Goal: Task Accomplishment & Management: Manage account settings

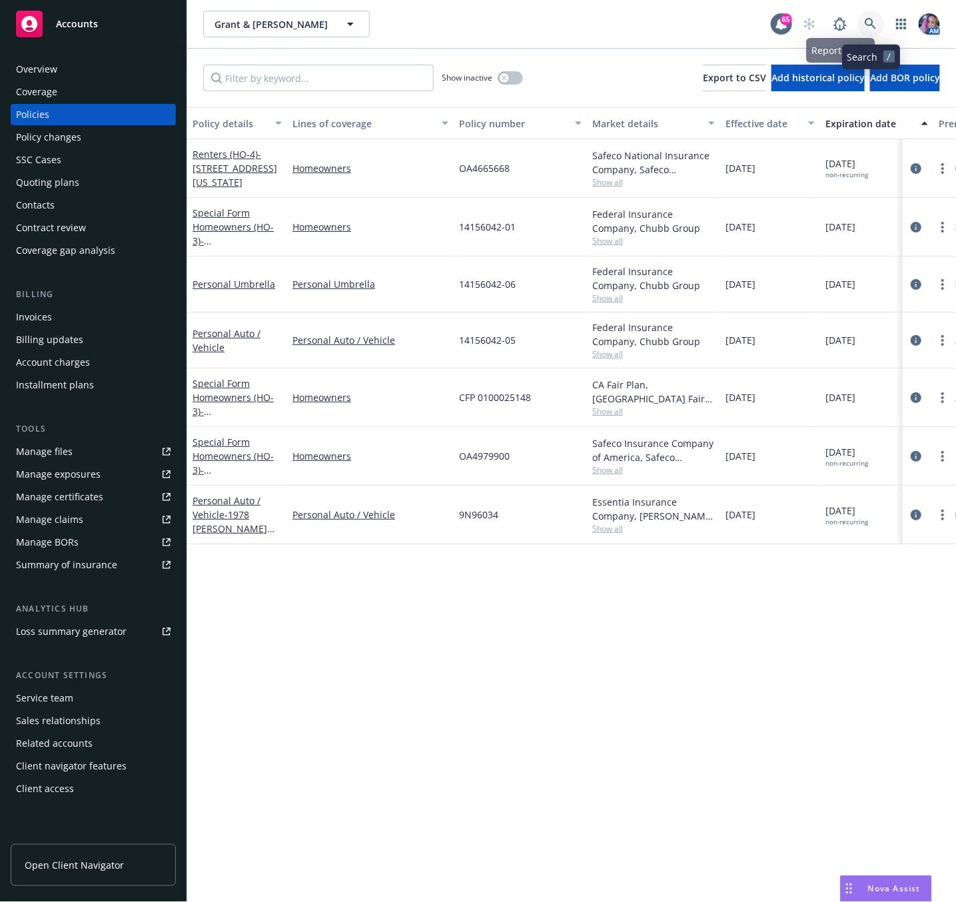
click at [864, 25] on icon at bounding box center [870, 24] width 12 height 12
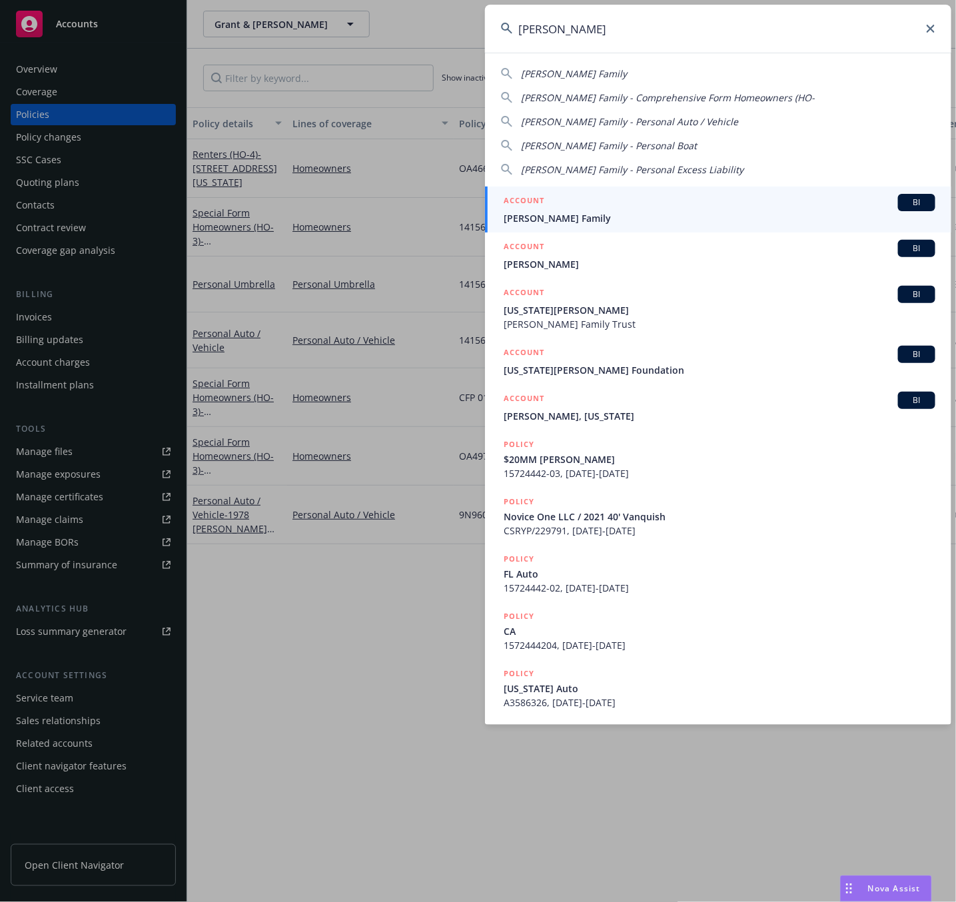
type input "[PERSON_NAME]"
click at [567, 216] on span "[PERSON_NAME] Family" at bounding box center [719, 218] width 432 height 14
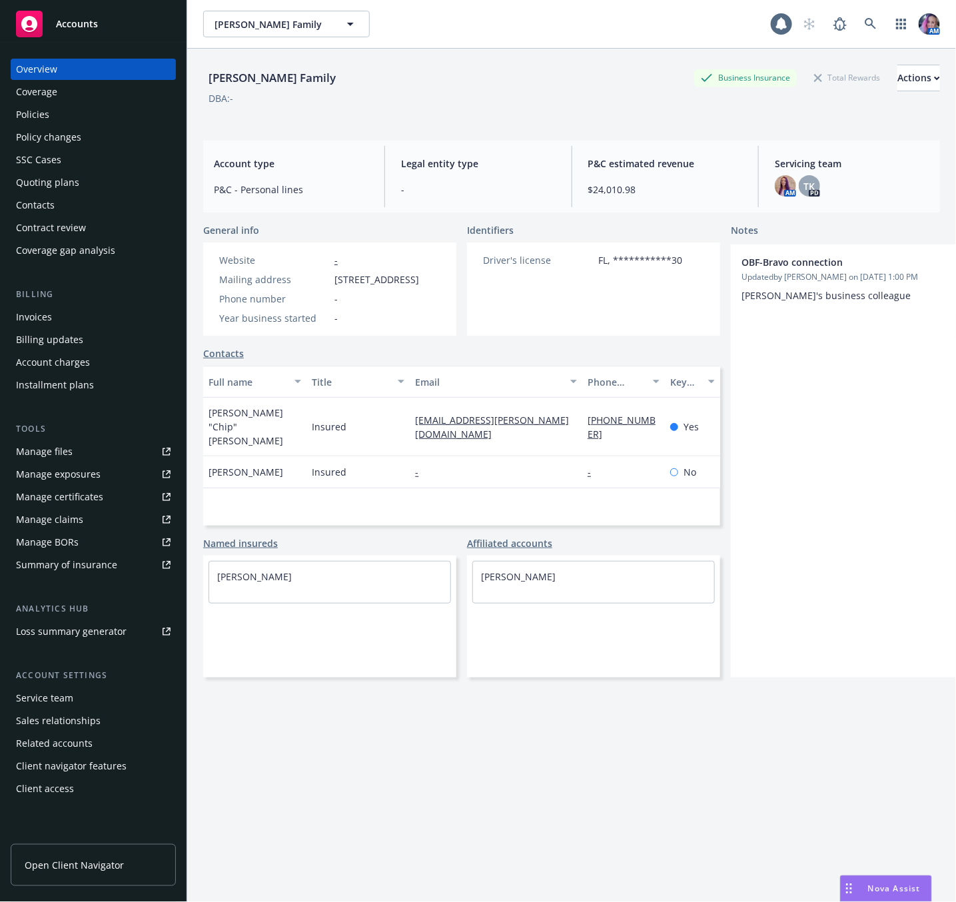
click at [37, 106] on div "Policies" at bounding box center [32, 114] width 33 height 21
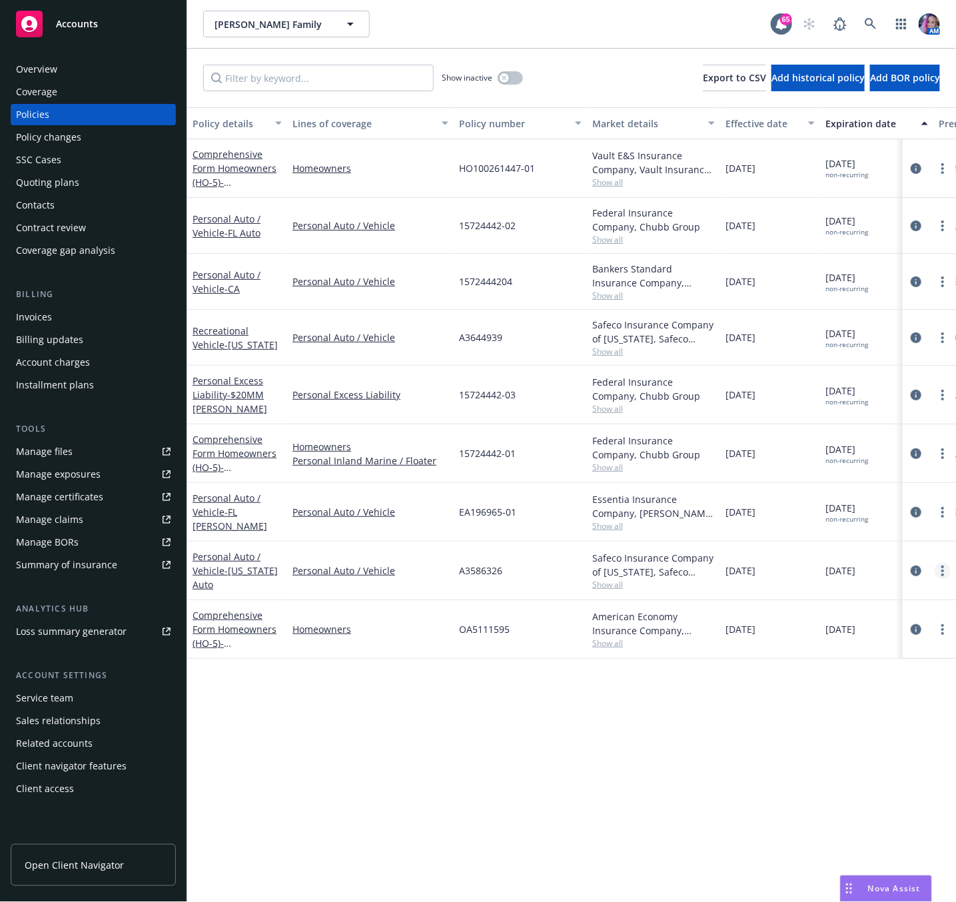
click at [941, 575] on icon "more" at bounding box center [942, 570] width 3 height 11
click at [833, 735] on link "Delete policy" at bounding box center [872, 732] width 157 height 27
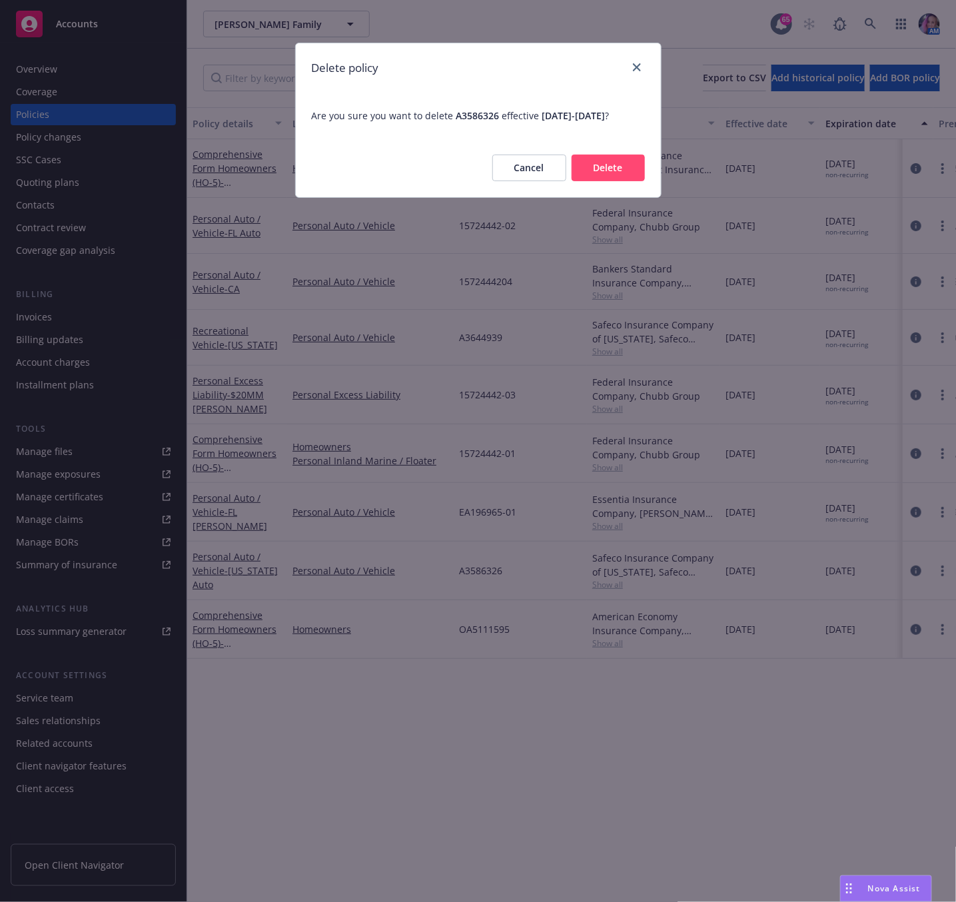
click at [616, 181] on button "Delete" at bounding box center [607, 168] width 73 height 27
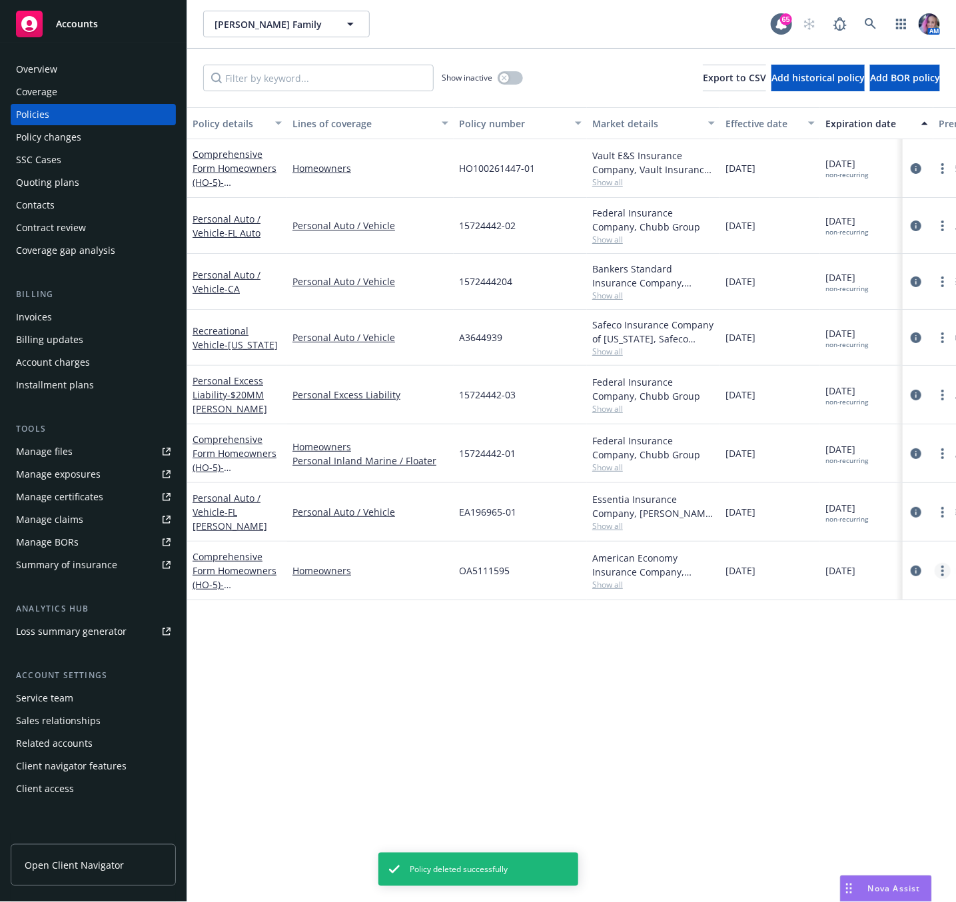
click at [947, 574] on link "more" at bounding box center [942, 571] width 16 height 16
click at [830, 726] on link "Delete policy" at bounding box center [872, 732] width 157 height 27
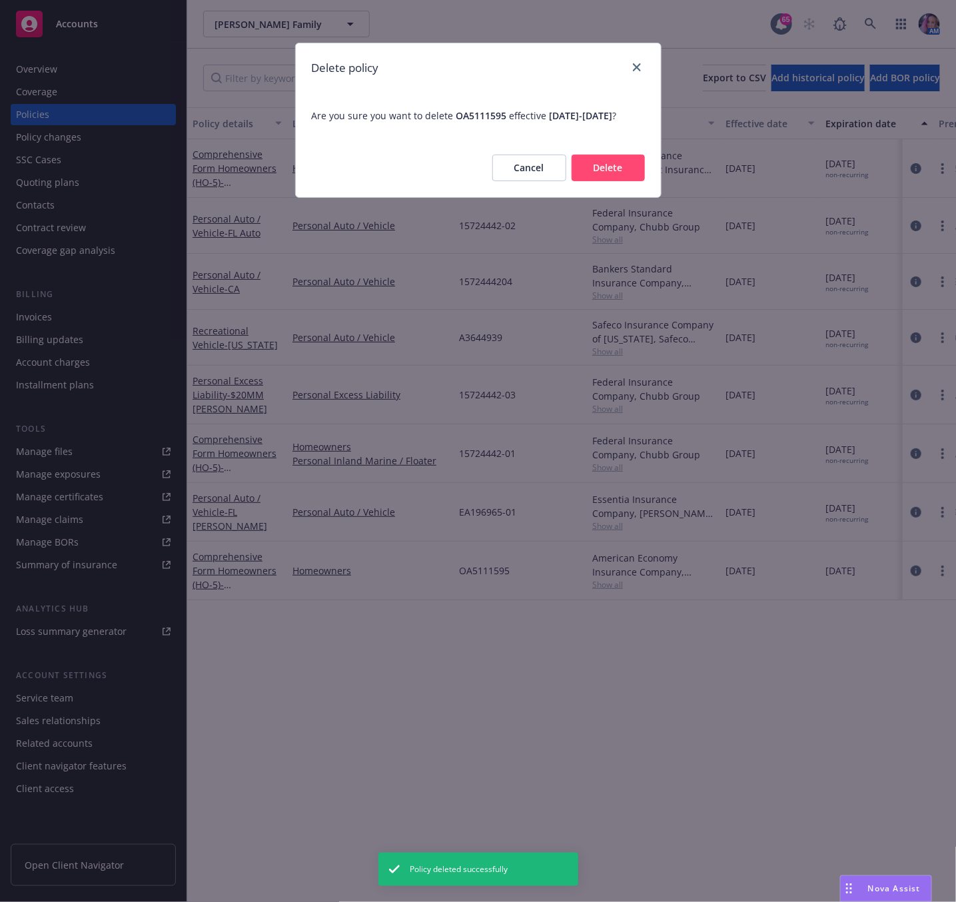
click at [582, 180] on button "Delete" at bounding box center [607, 168] width 73 height 27
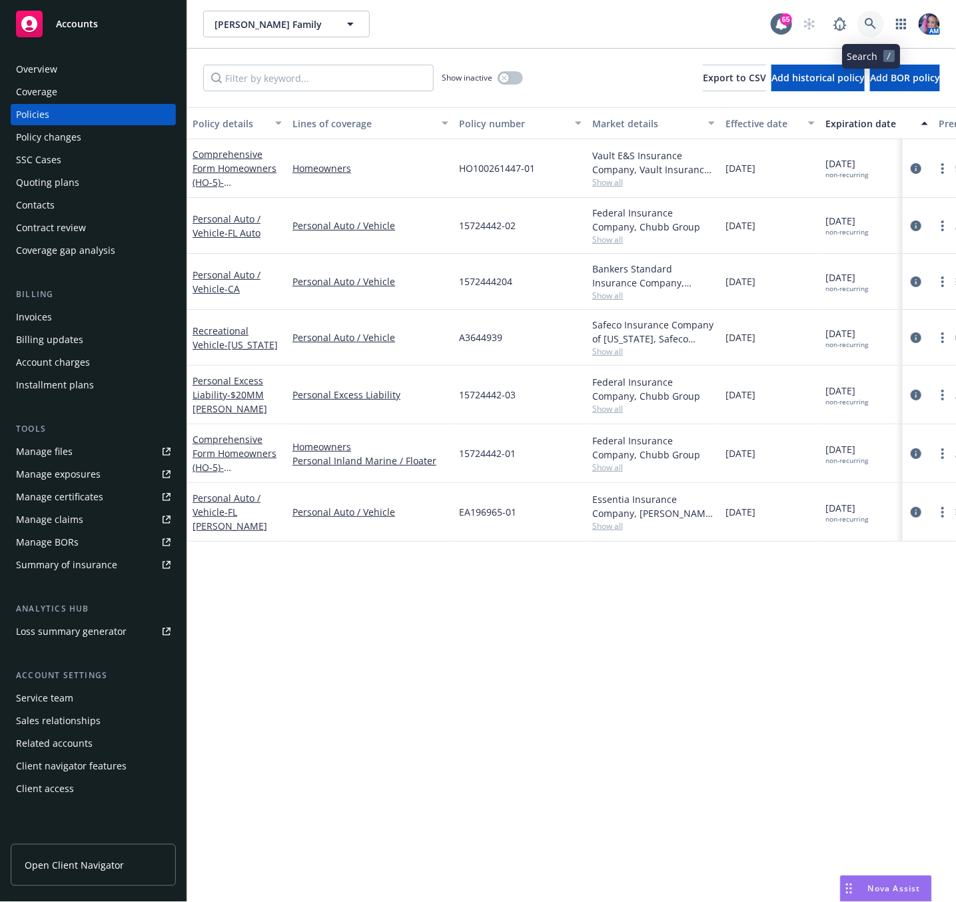
click at [876, 24] on icon at bounding box center [870, 24] width 12 height 12
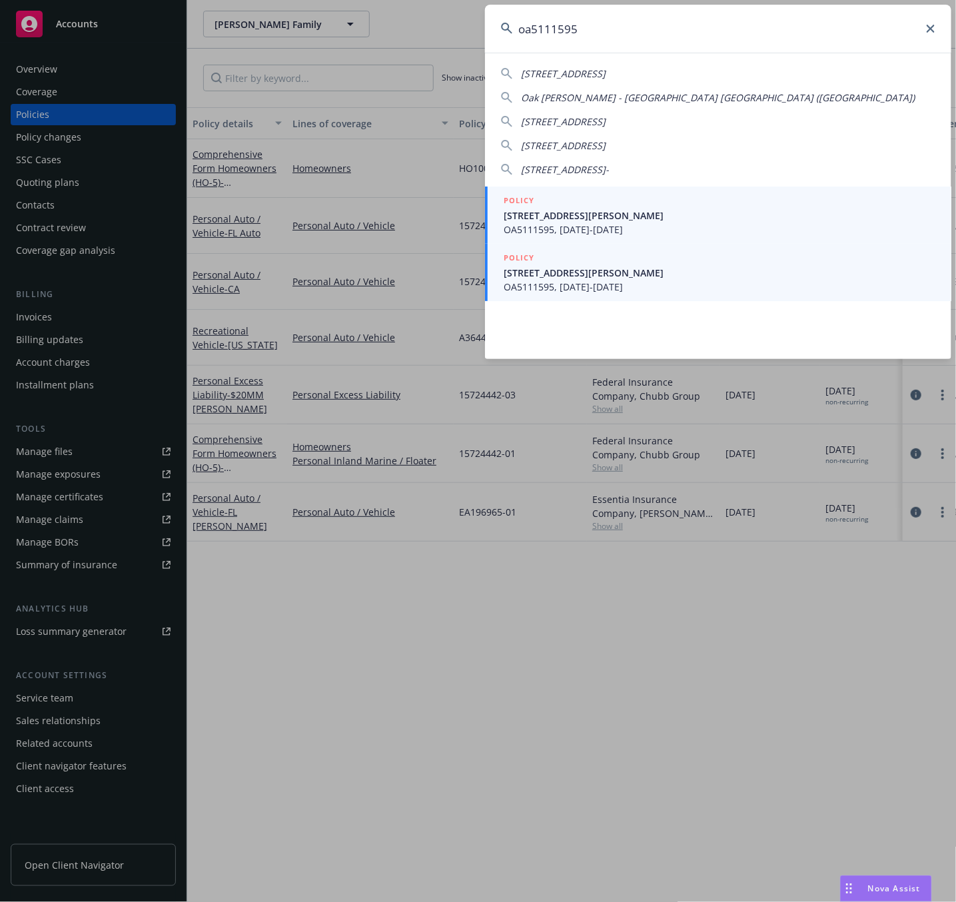
type input "oa5111595"
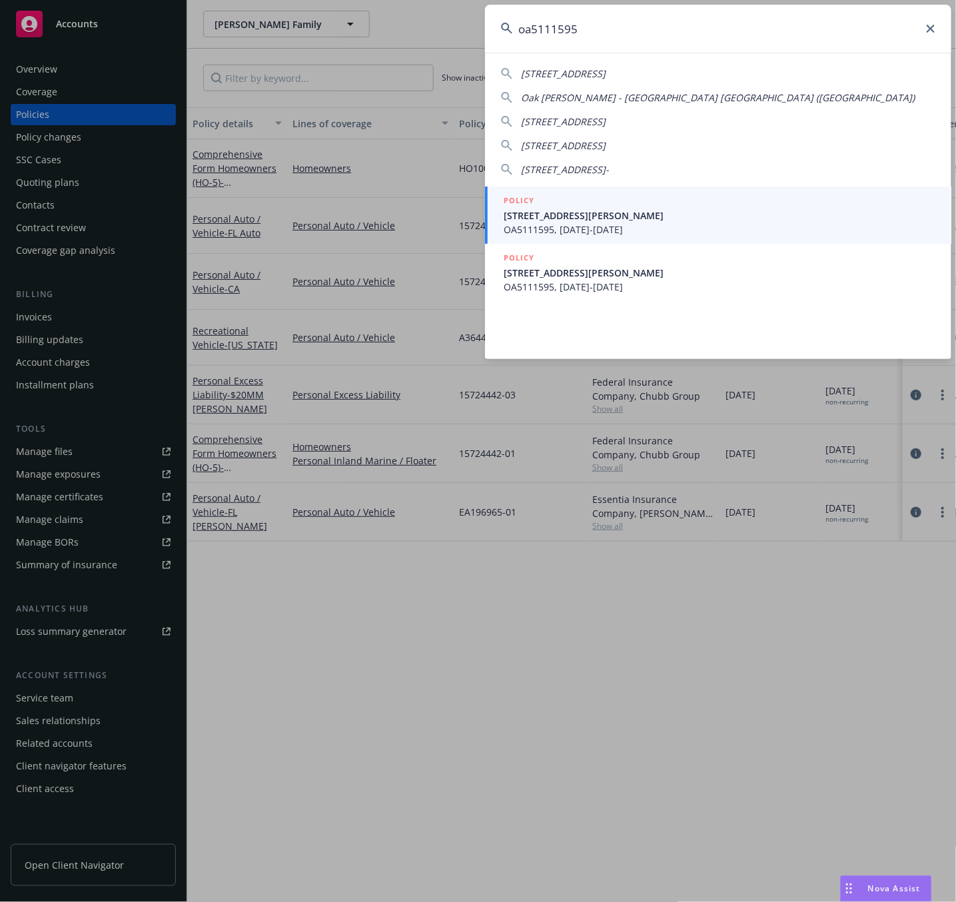
click at [598, 280] on span "OA5111595, [DATE]-[DATE]" at bounding box center [719, 287] width 432 height 14
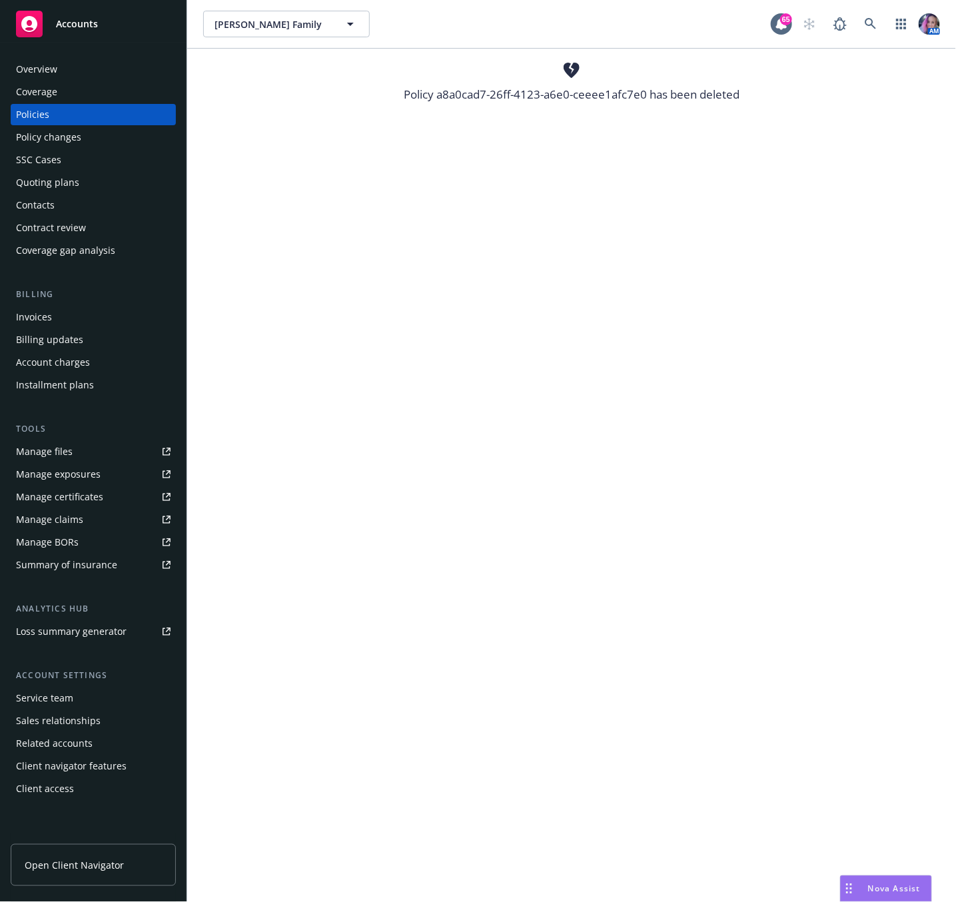
click at [47, 66] on div "Overview" at bounding box center [36, 69] width 41 height 21
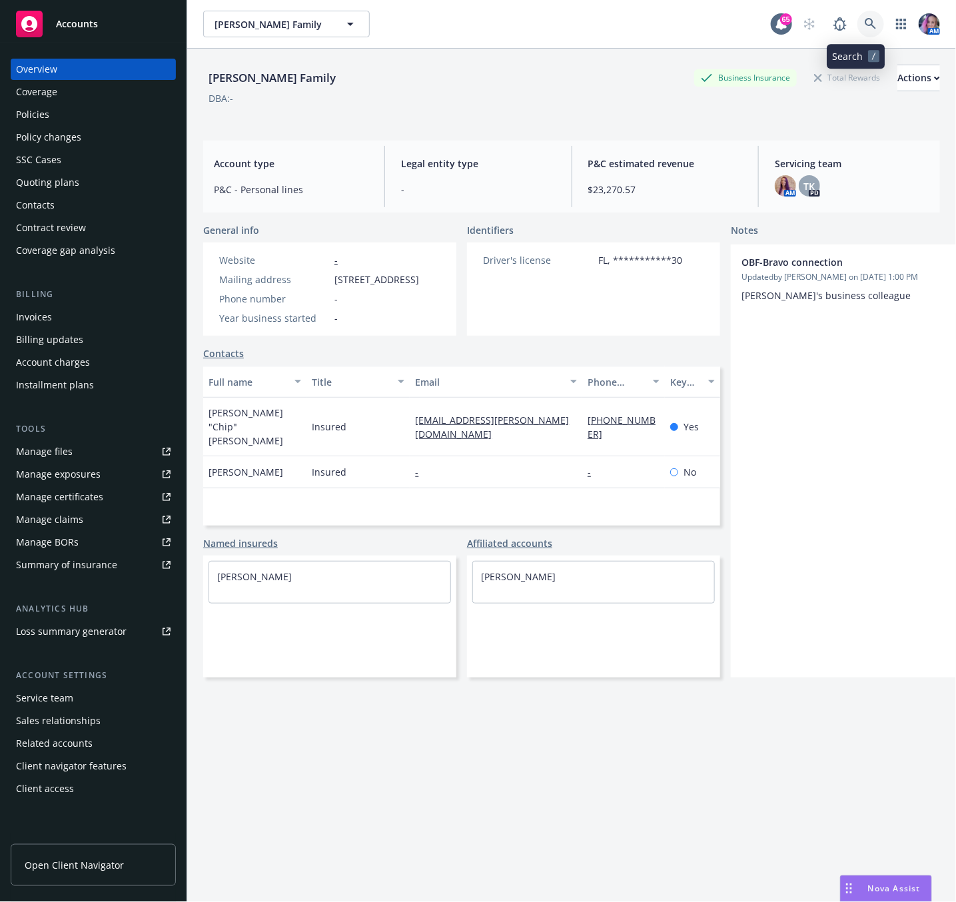
click at [864, 18] on icon at bounding box center [870, 24] width 12 height 12
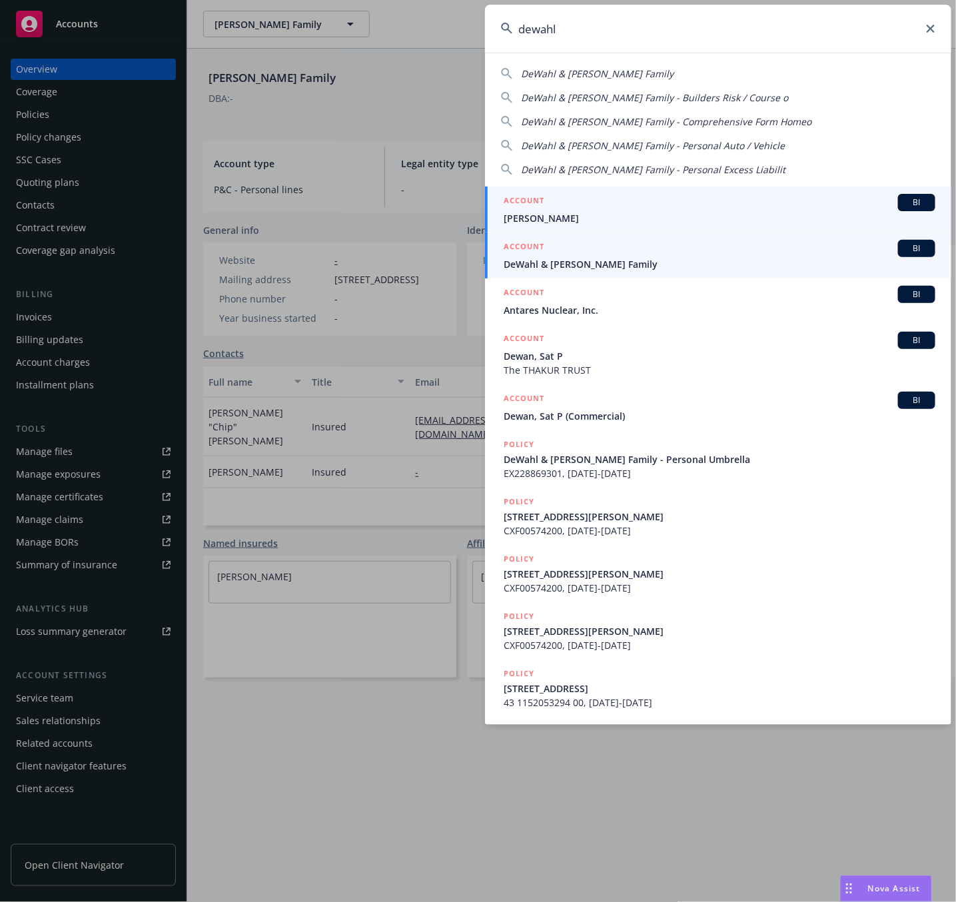
type input "dewahl"
click at [589, 248] on div "ACCOUNT BI" at bounding box center [719, 248] width 432 height 17
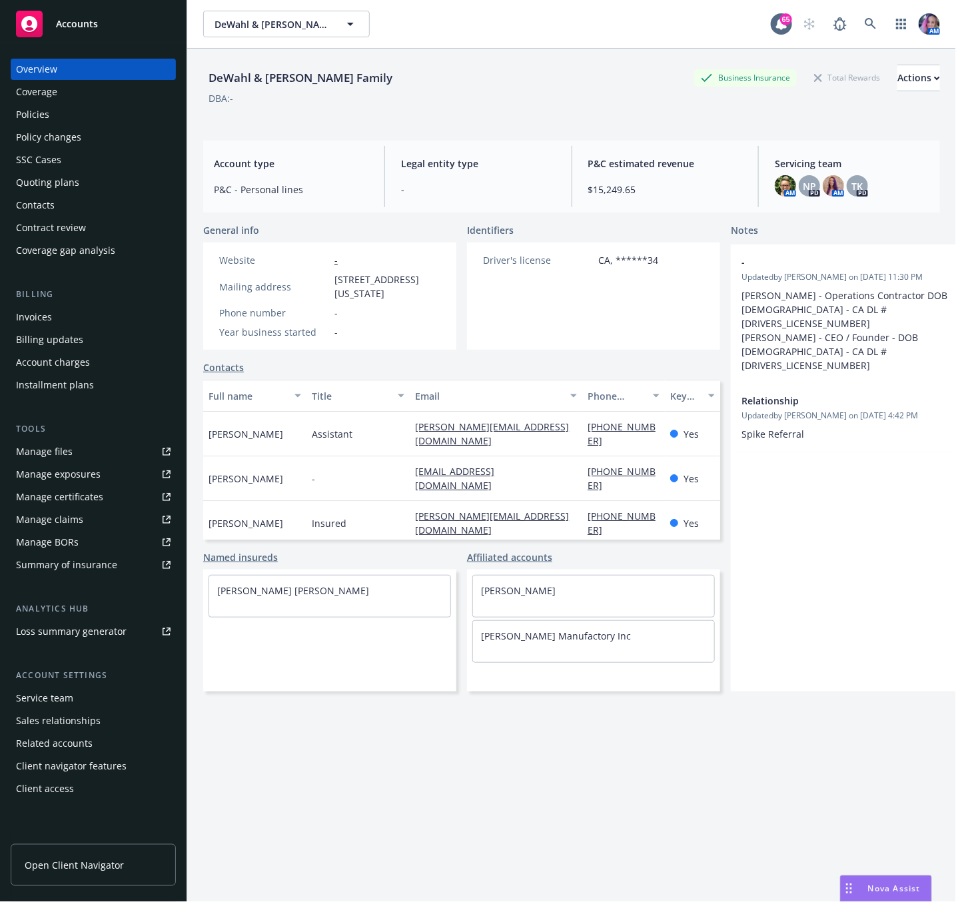
click at [31, 113] on div "Policies" at bounding box center [32, 114] width 33 height 21
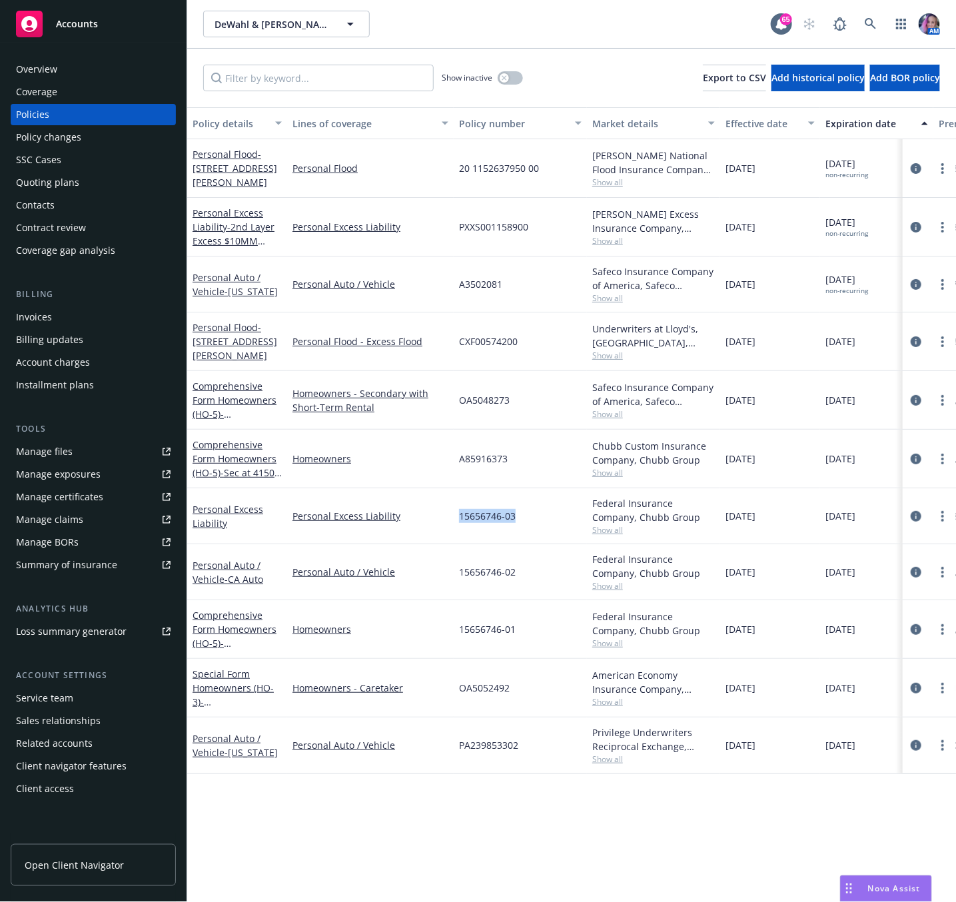
drag, startPoint x: 456, startPoint y: 519, endPoint x: 519, endPoint y: 524, distance: 63.4
click at [519, 524] on div "15656746-03" at bounding box center [520, 516] width 133 height 56
copy span "15656746-03"
click at [869, 24] on icon at bounding box center [870, 24] width 12 height 12
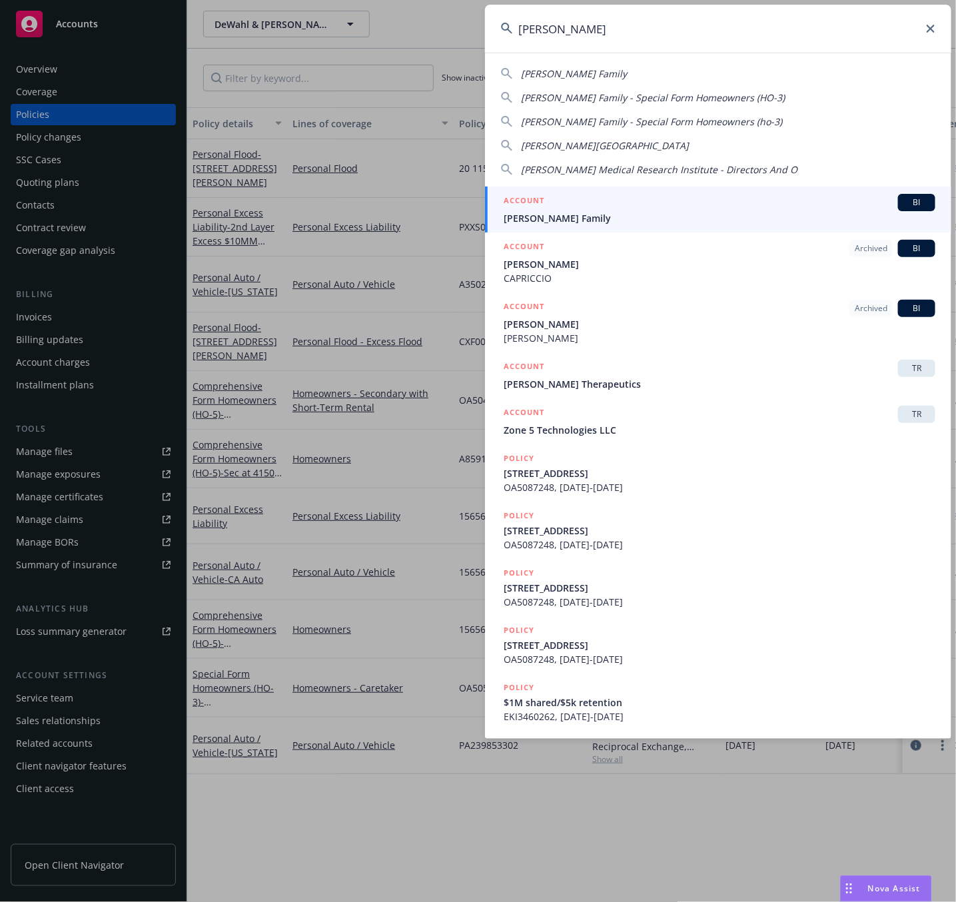
type input "[PERSON_NAME]"
click at [614, 216] on span "[PERSON_NAME] Family" at bounding box center [719, 218] width 432 height 14
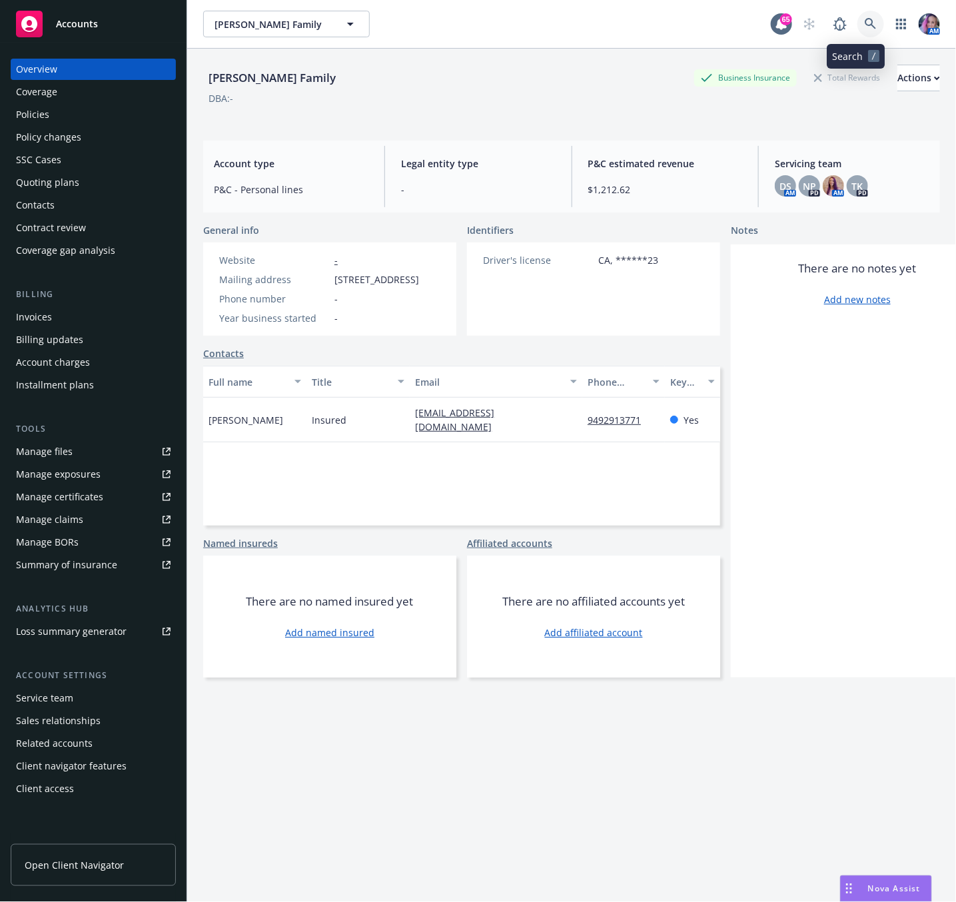
click at [864, 23] on icon at bounding box center [870, 24] width 12 height 12
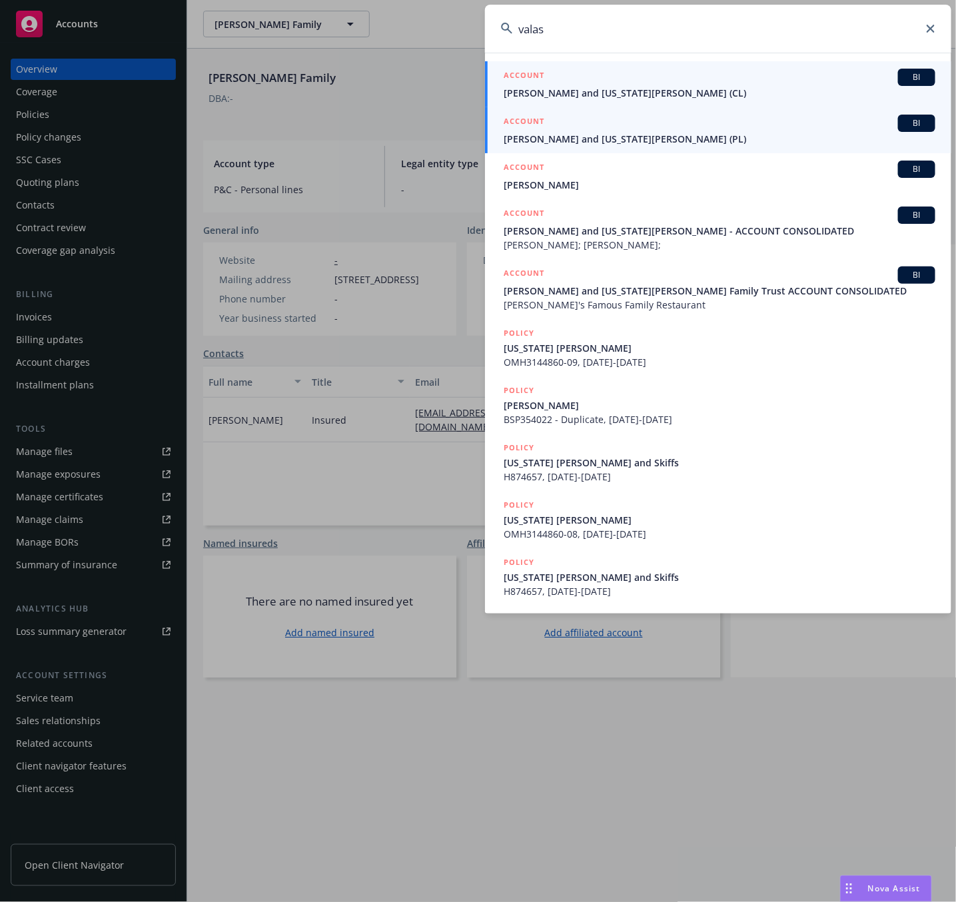
type input "valas"
click at [650, 134] on span "[PERSON_NAME] and [US_STATE][PERSON_NAME] (PL)" at bounding box center [719, 139] width 432 height 14
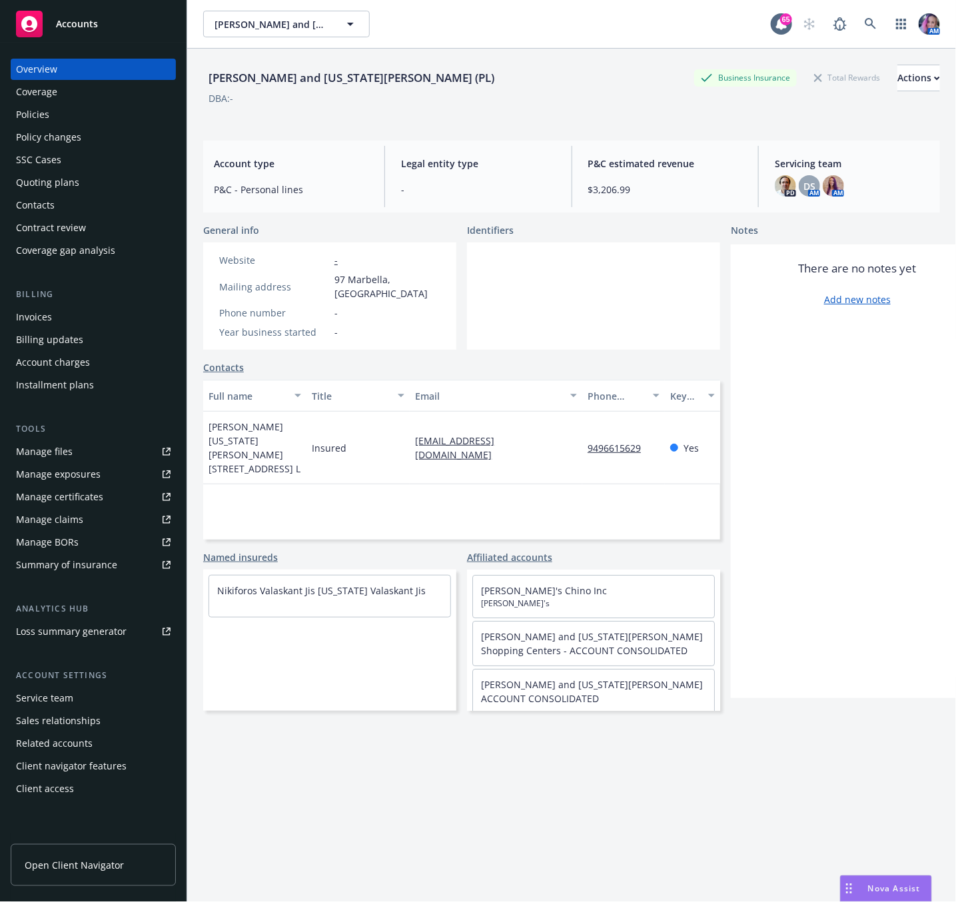
click at [63, 700] on div "Service team" at bounding box center [44, 697] width 57 height 21
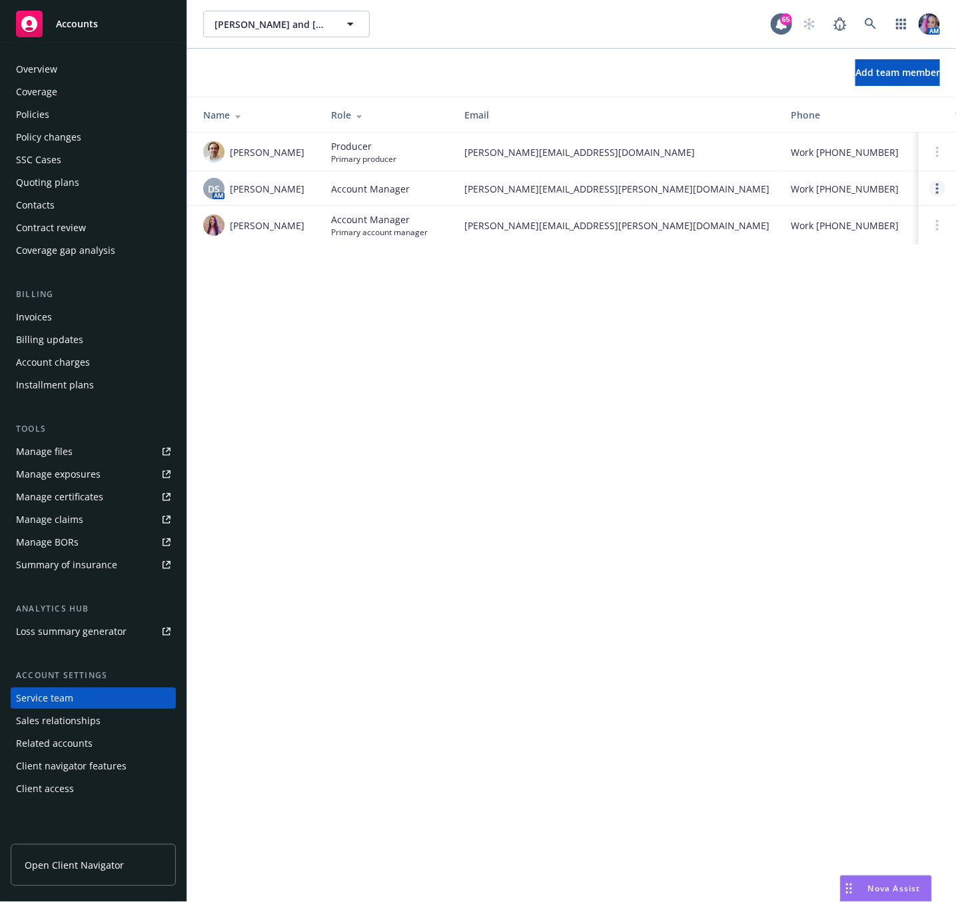
click at [935, 188] on link "Open options" at bounding box center [937, 188] width 16 height 16
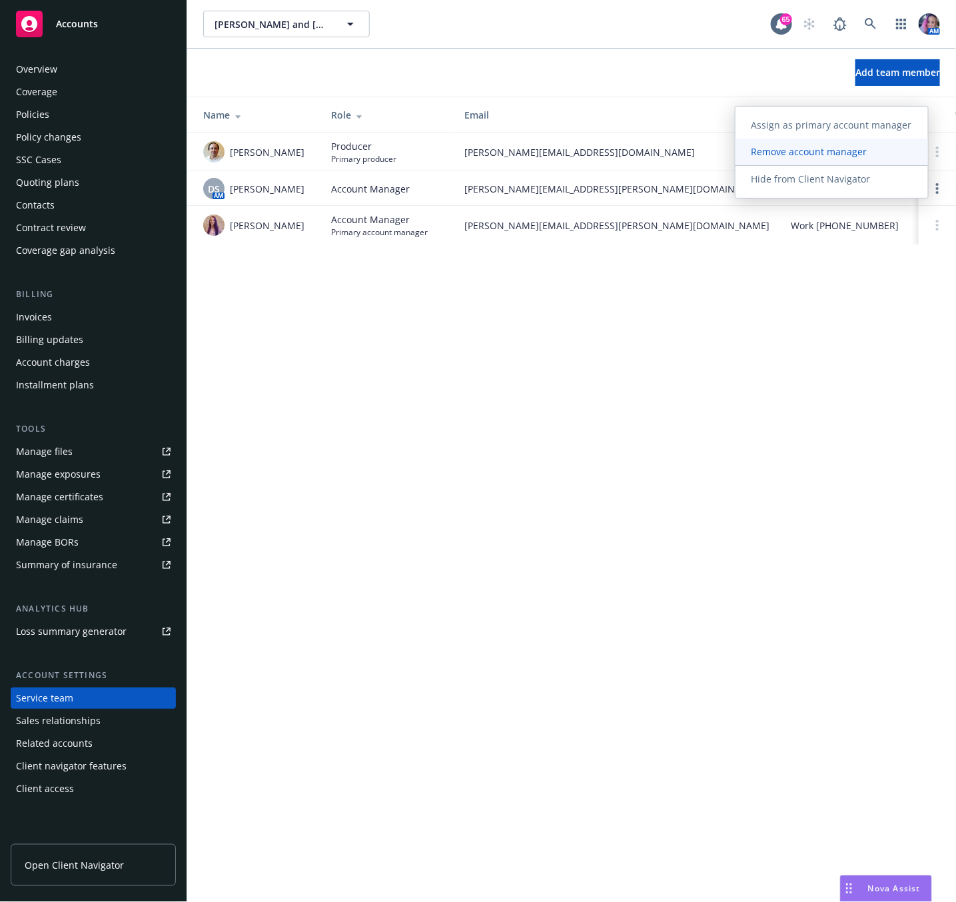
click at [794, 146] on span "Remove account manager" at bounding box center [809, 151] width 148 height 13
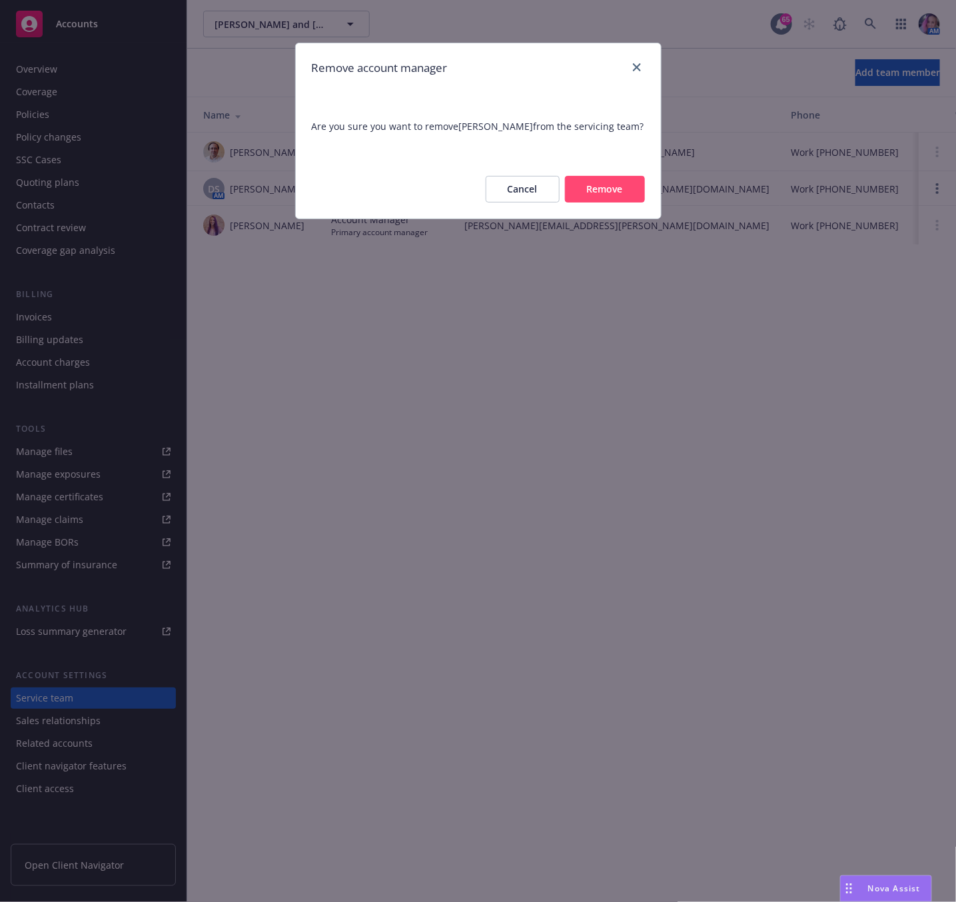
click at [592, 186] on button "Remove" at bounding box center [605, 189] width 80 height 27
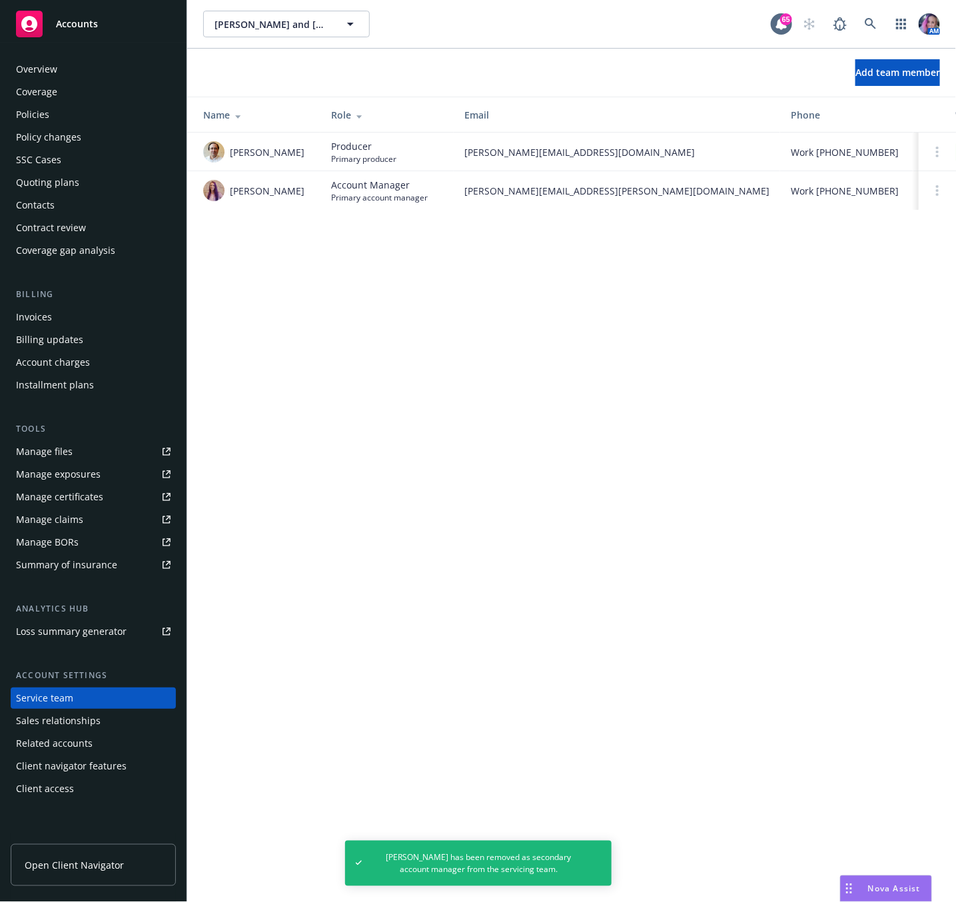
click at [27, 65] on div "Overview" at bounding box center [36, 69] width 41 height 21
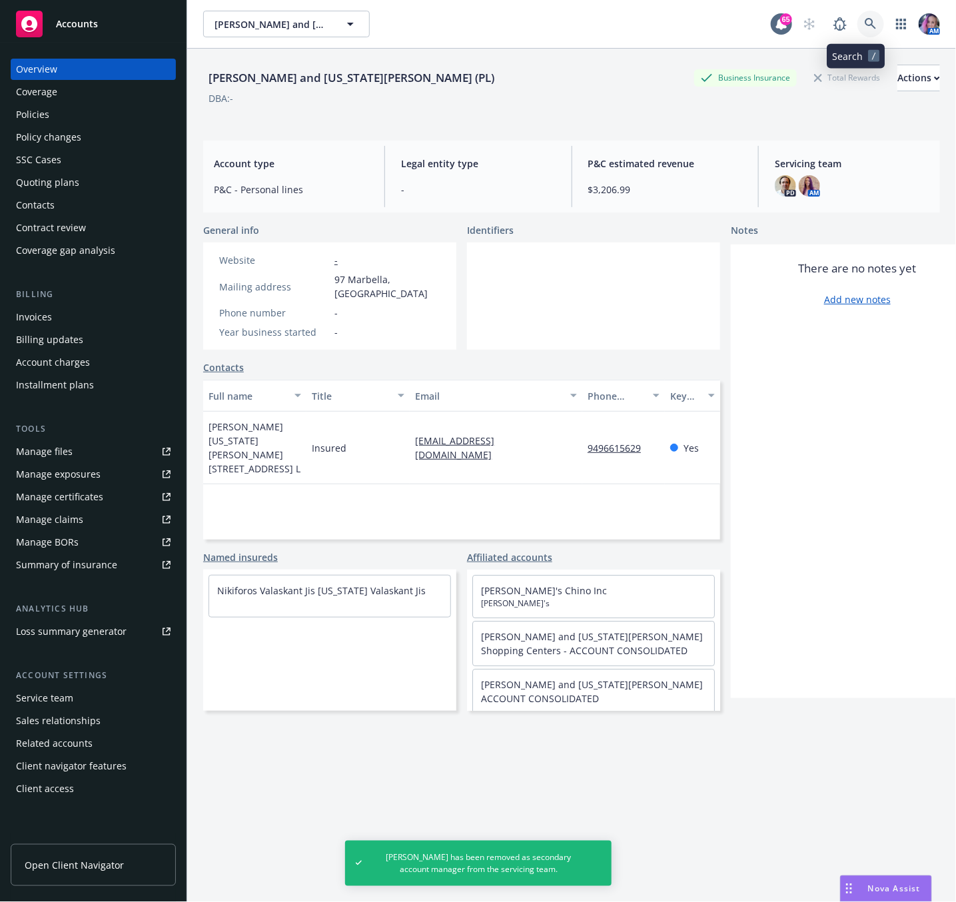
click at [864, 26] on icon at bounding box center [870, 24] width 12 height 12
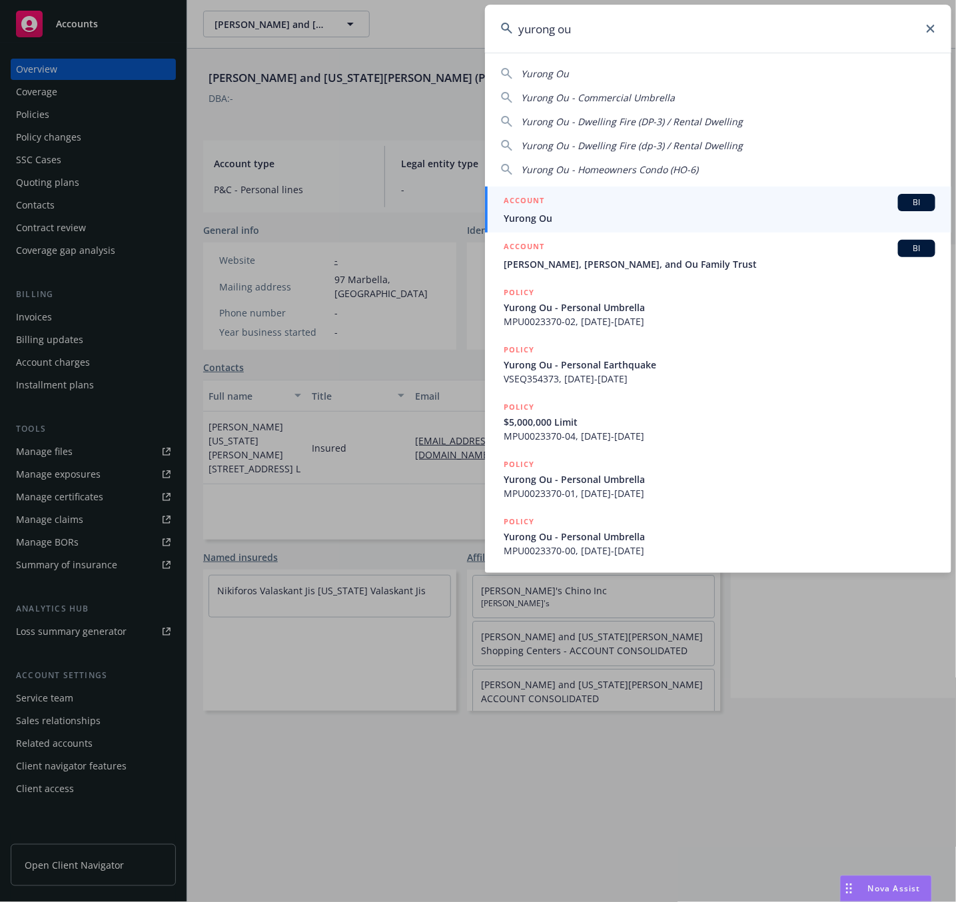
type input "yurong ou"
click at [610, 204] on div "ACCOUNT BI" at bounding box center [719, 202] width 432 height 17
